Goal: Use online tool/utility: Utilize a website feature to perform a specific function

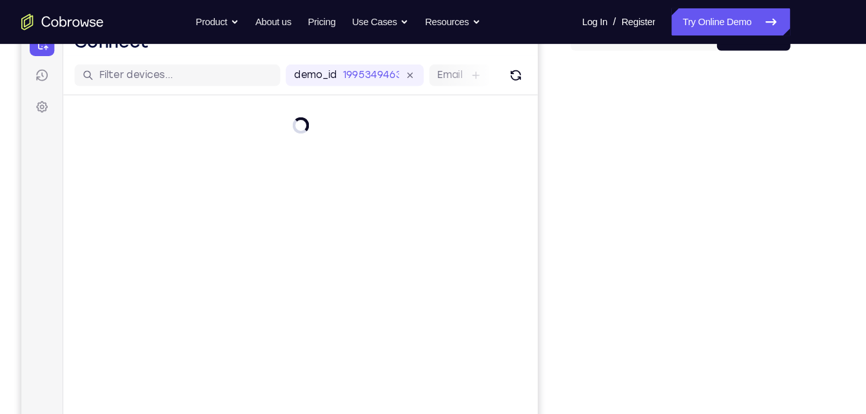
scroll to position [146, 0]
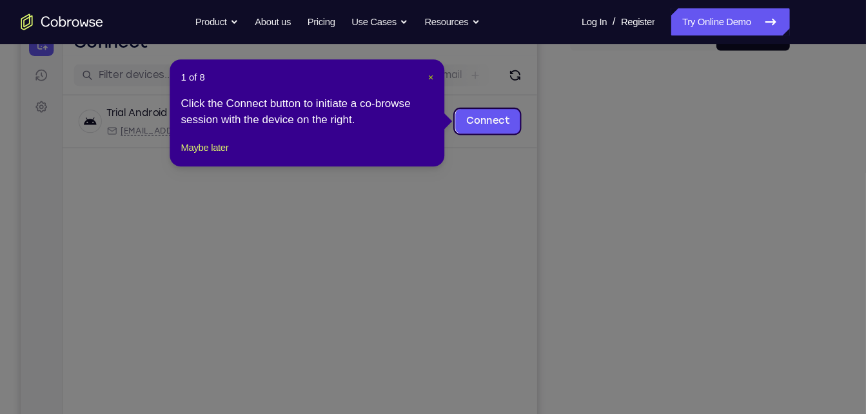
click at [458, 75] on span "×" at bounding box center [456, 73] width 5 height 10
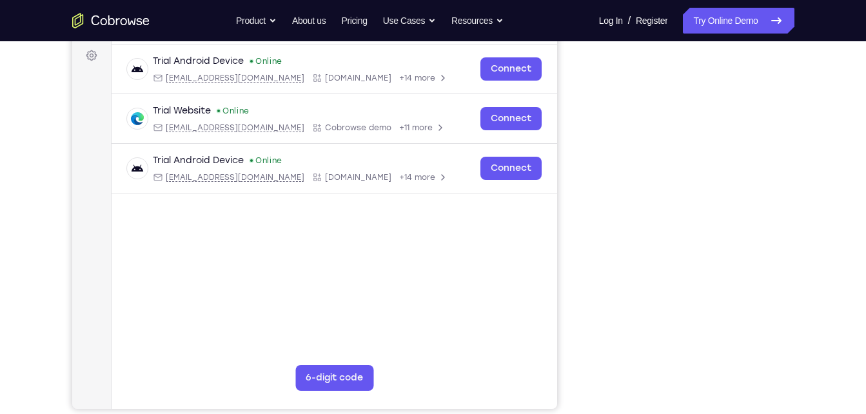
scroll to position [190, 0]
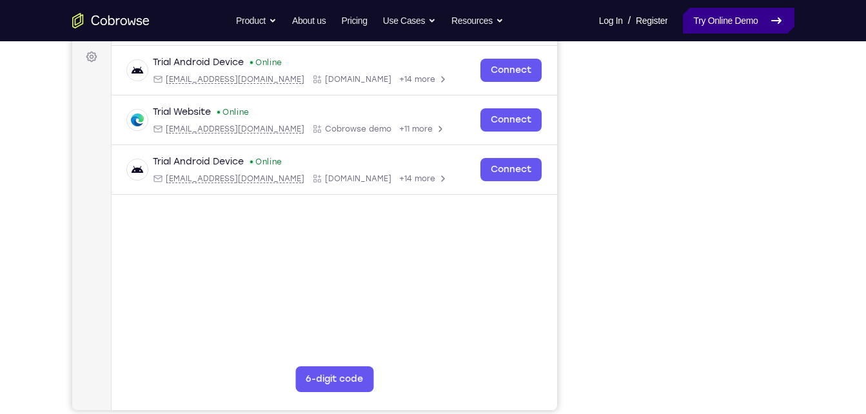
click at [699, 18] on link "Try Online Demo" at bounding box center [738, 21] width 111 height 26
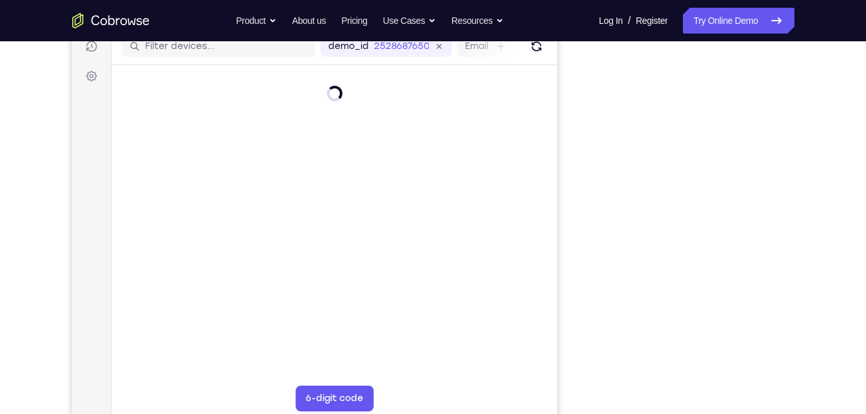
scroll to position [139, 0]
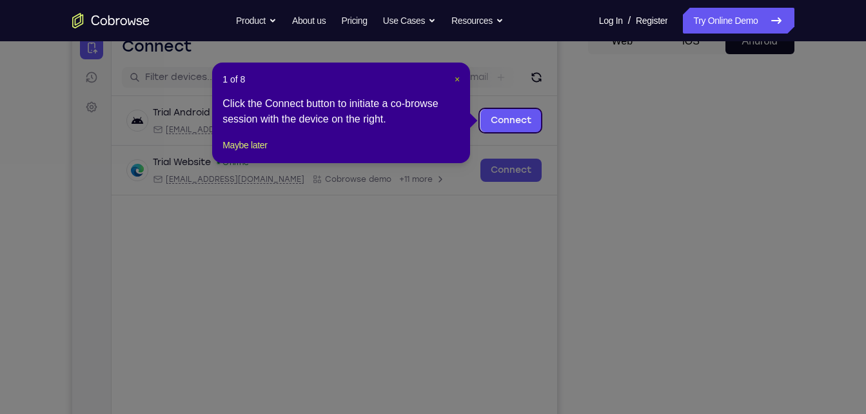
click at [456, 82] on span "×" at bounding box center [456, 79] width 5 height 10
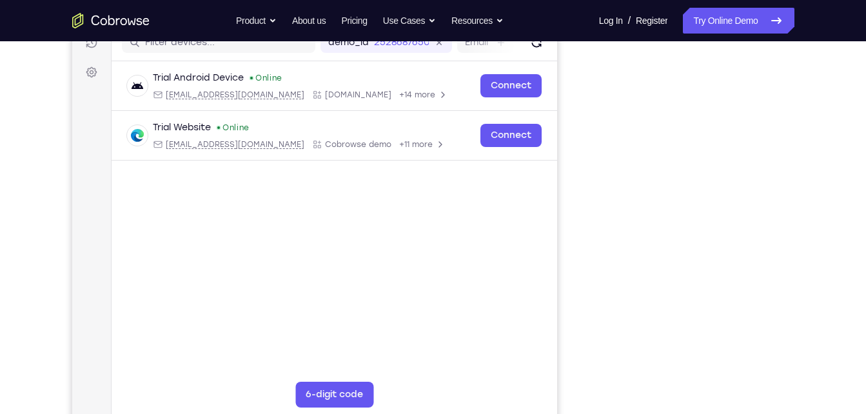
scroll to position [169, 0]
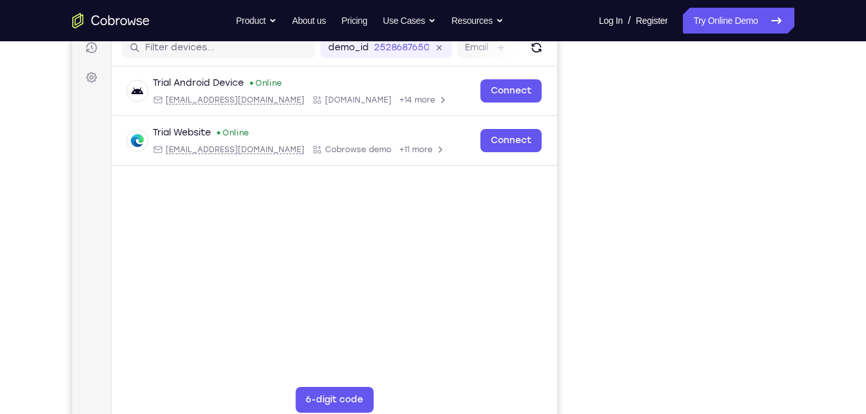
click at [799, 182] on div "Your Support Agent Your Customer Web iOS Android Next Steps We’d be happy to gi…" at bounding box center [433, 297] width 825 height 850
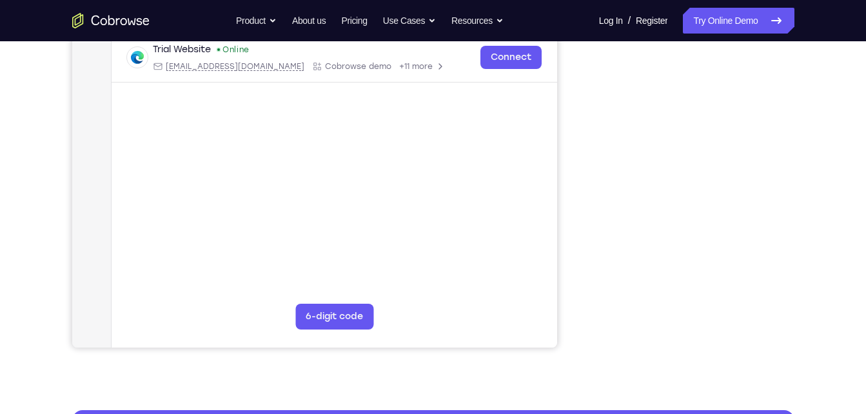
scroll to position [253, 0]
